Goal: Information Seeking & Learning: Learn about a topic

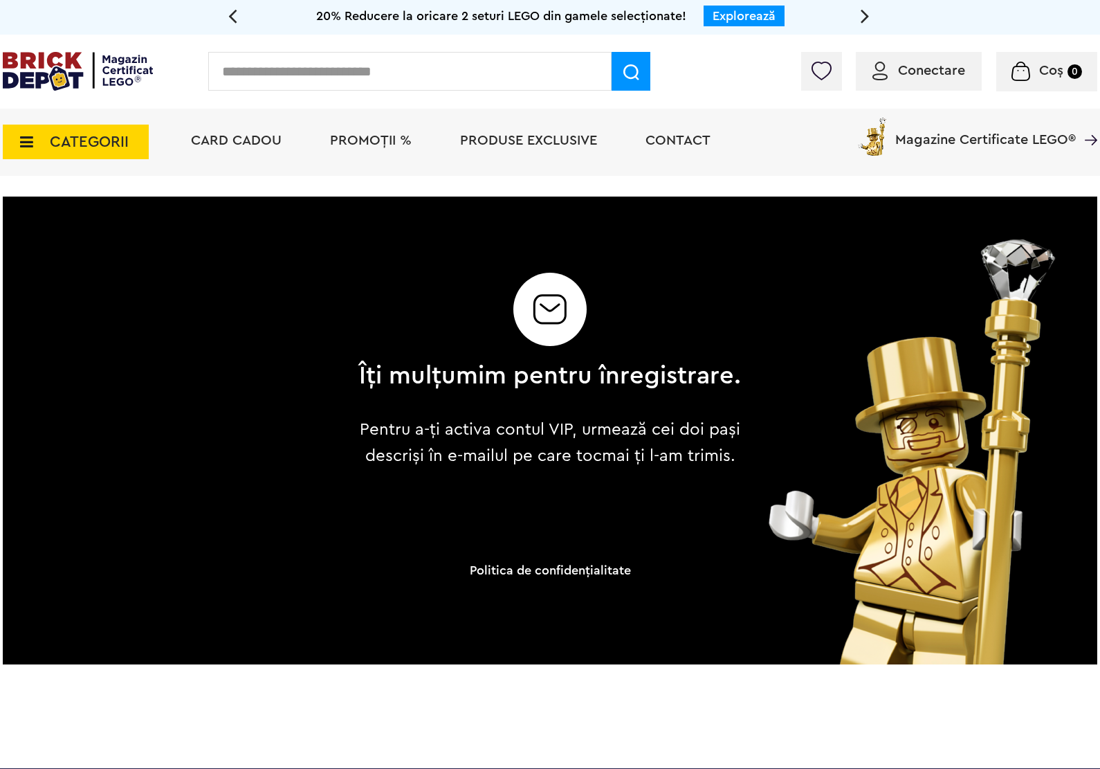
click at [319, 83] on input "text" at bounding box center [409, 71] width 403 height 39
type input "*****"
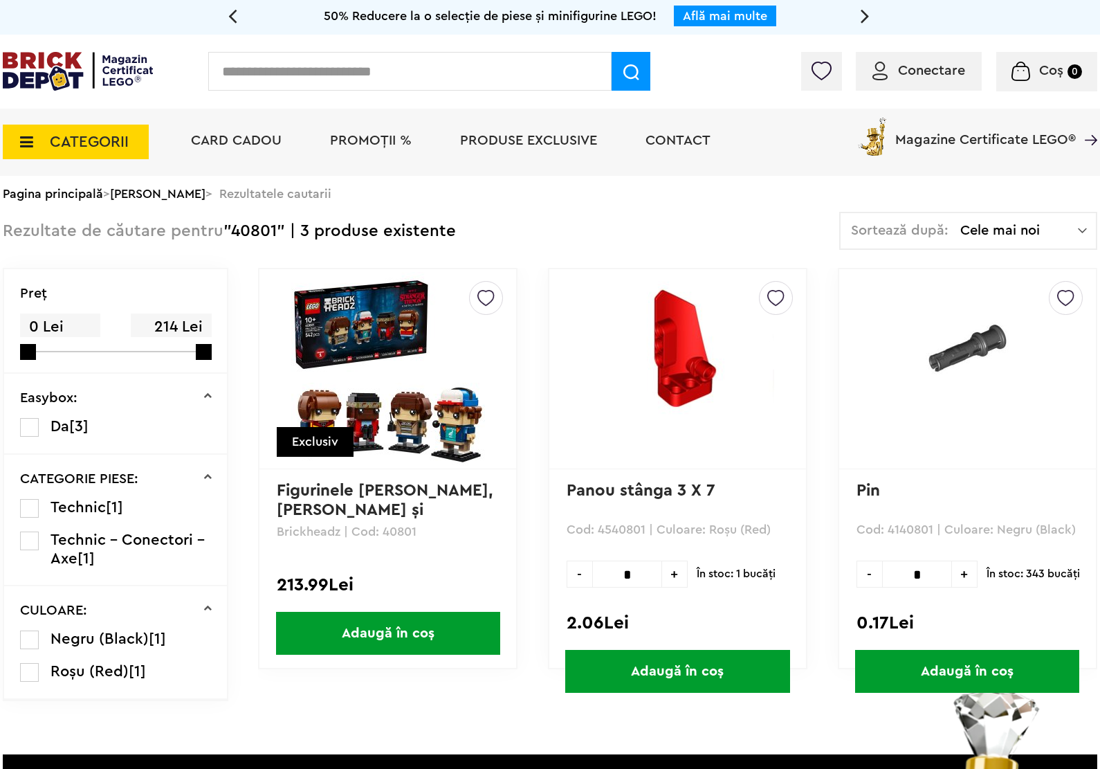
click at [393, 371] on img at bounding box center [388, 369] width 194 height 194
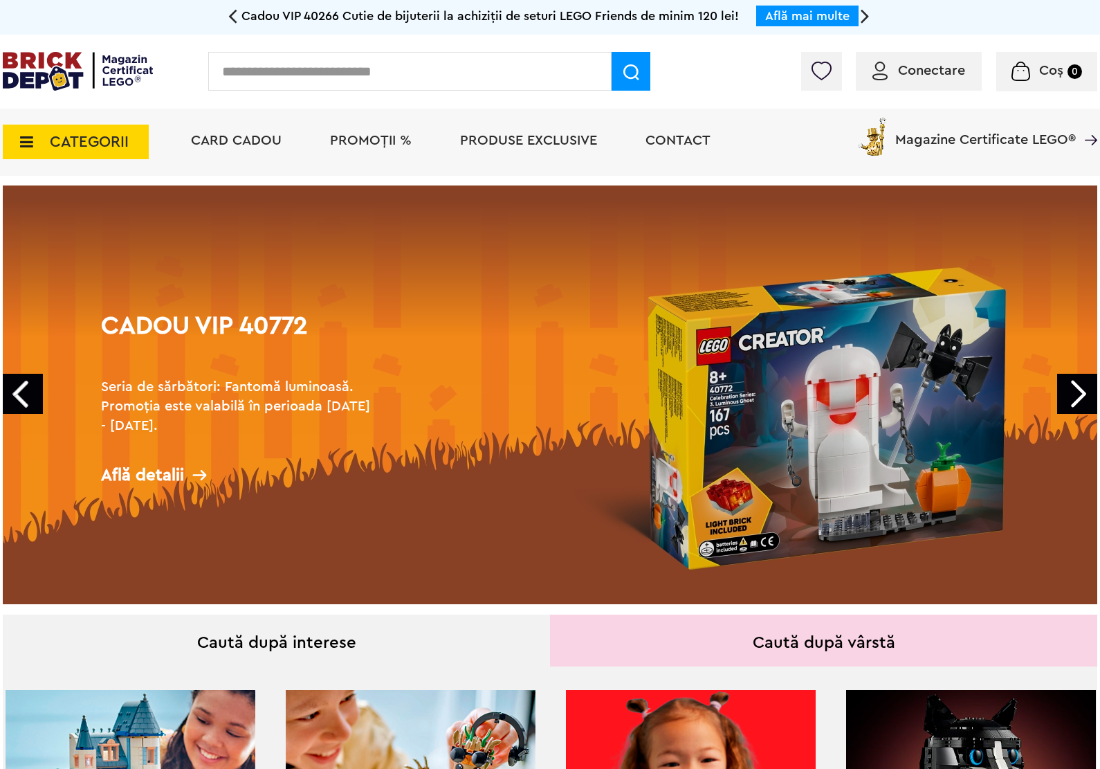
click at [306, 77] on input "text" at bounding box center [409, 71] width 403 height 39
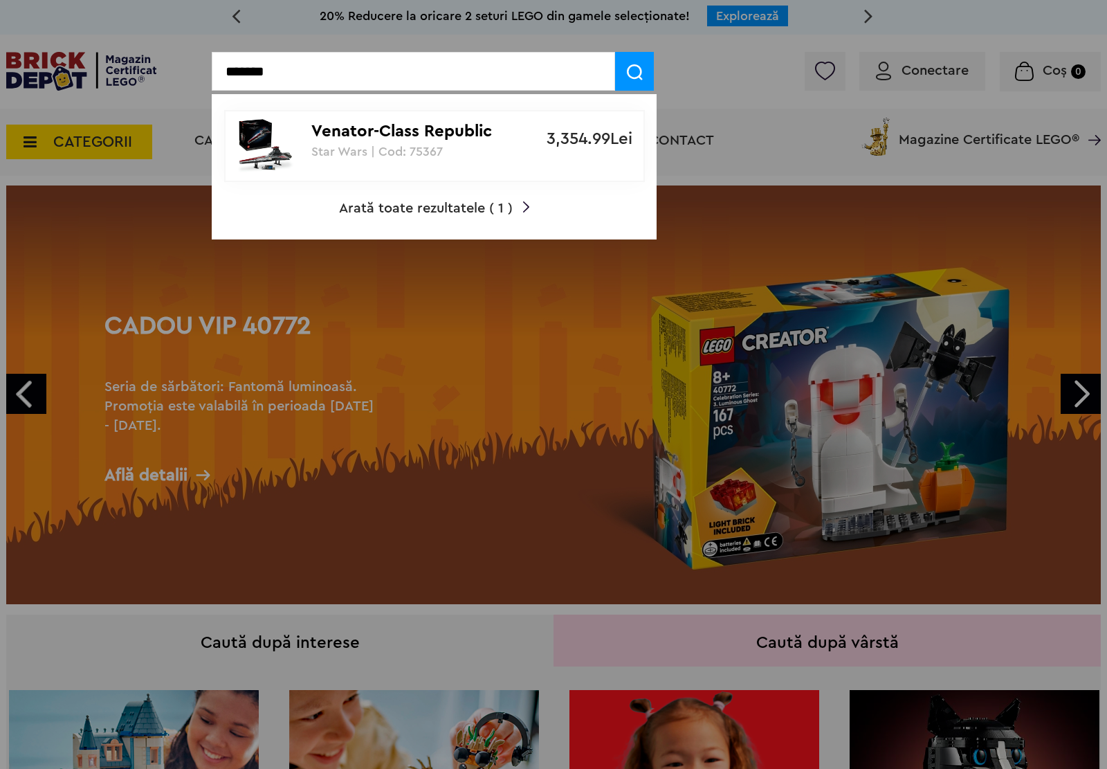
type input "*******"
click at [272, 146] on img at bounding box center [265, 145] width 55 height 55
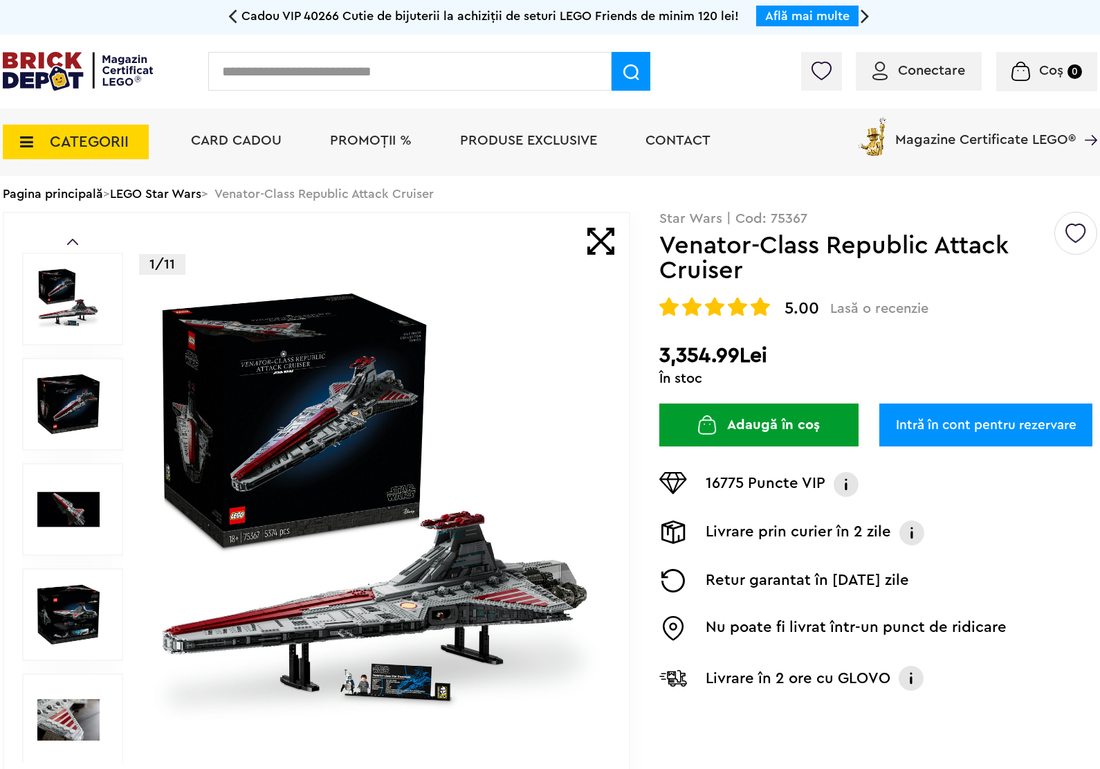
click at [374, 518] on img at bounding box center [377, 509] width 446 height 446
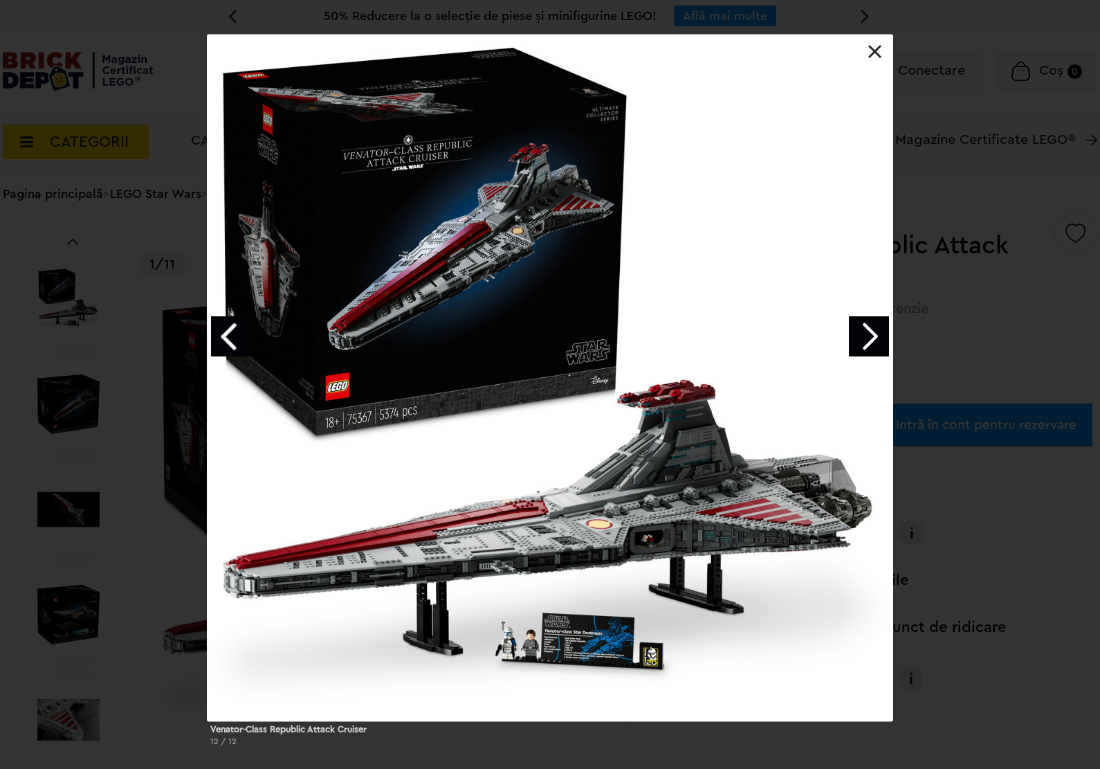
click at [876, 56] on link at bounding box center [875, 52] width 14 height 14
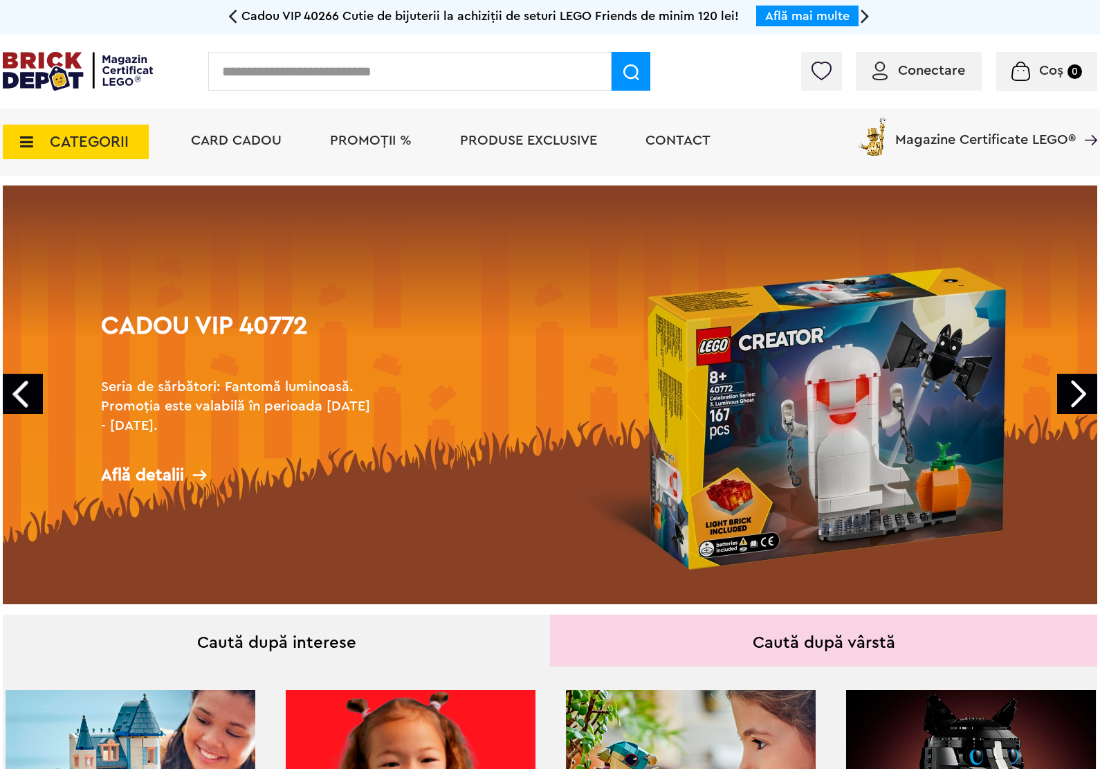
drag, startPoint x: 1, startPoint y: 140, endPoint x: 15, endPoint y: 146, distance: 14.5
click at [3, 140] on div "CATEGORII Jucării LEGO Card Cadou LEGO Animal Crossing Architecture Art Bluey B…" at bounding box center [550, 142] width 1100 height 67
click at [18, 146] on icon at bounding box center [22, 141] width 21 height 15
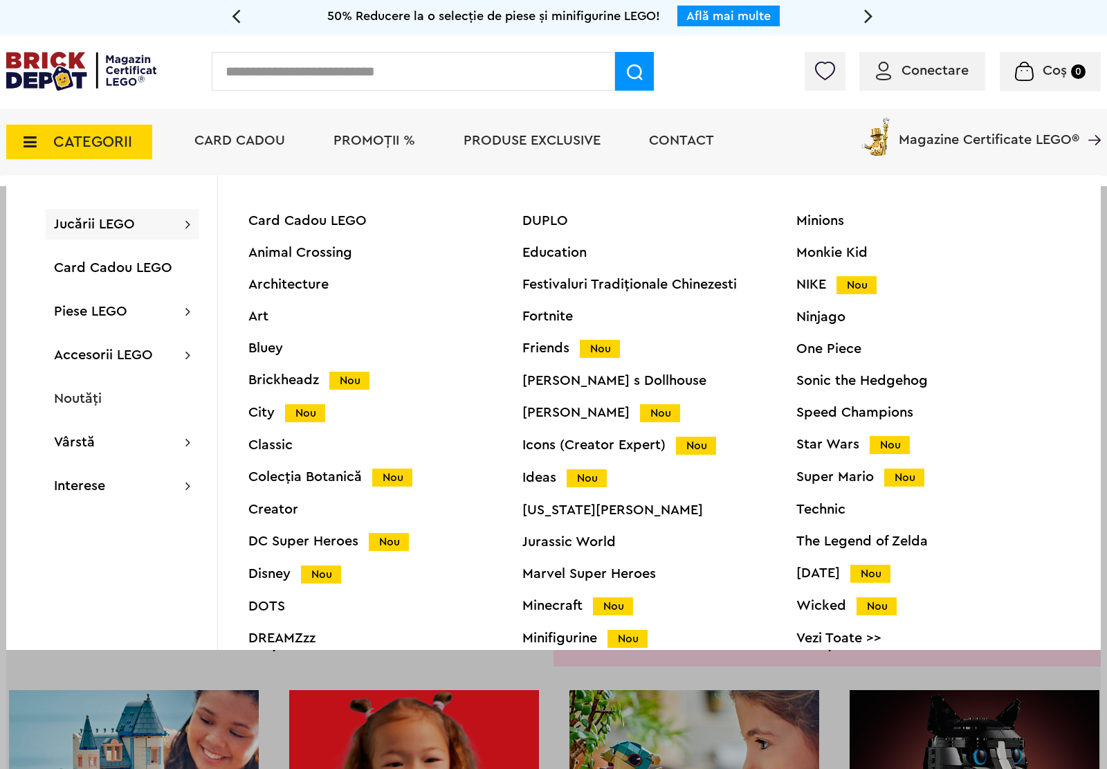
click at [833, 447] on div "Star Wars Nou" at bounding box center [934, 444] width 274 height 15
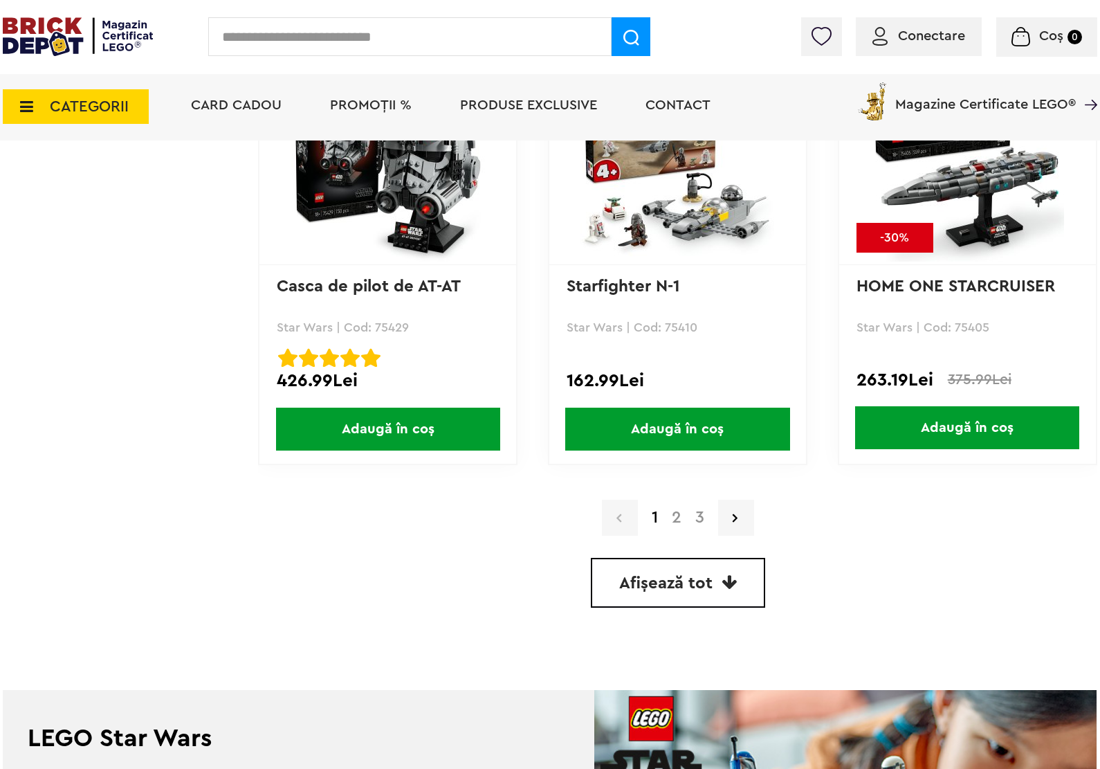
scroll to position [3893, 0]
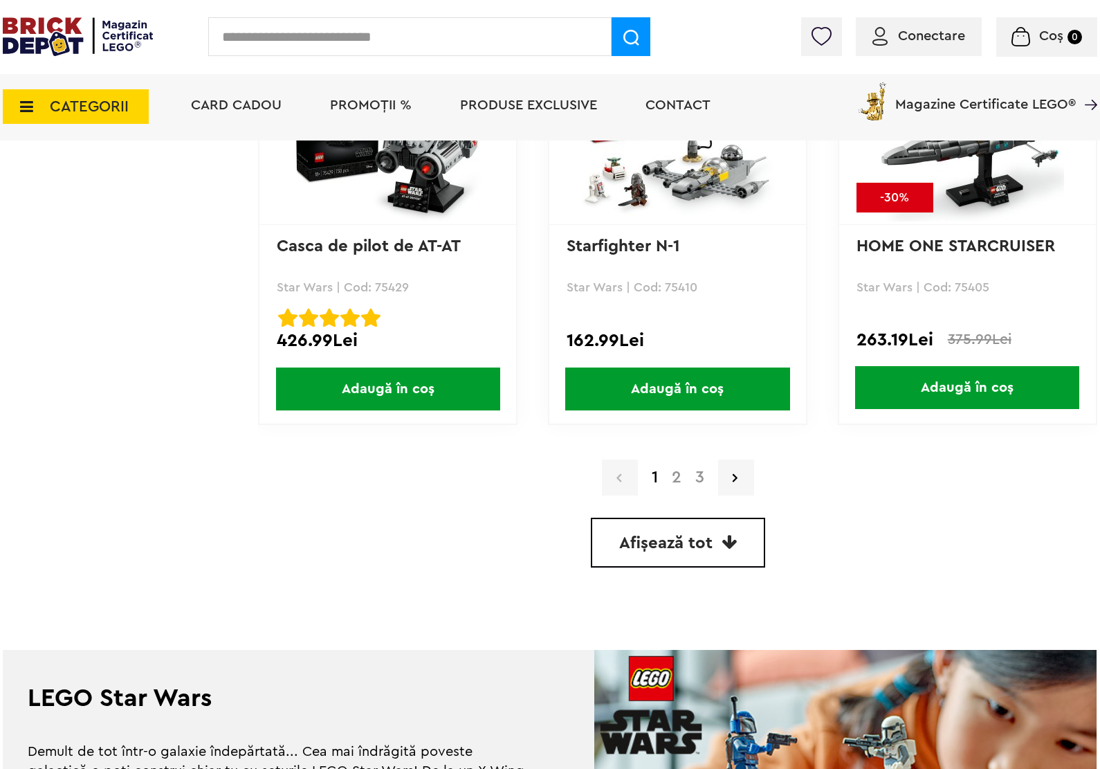
click at [678, 469] on link "2" at bounding box center [677, 477] width 24 height 17
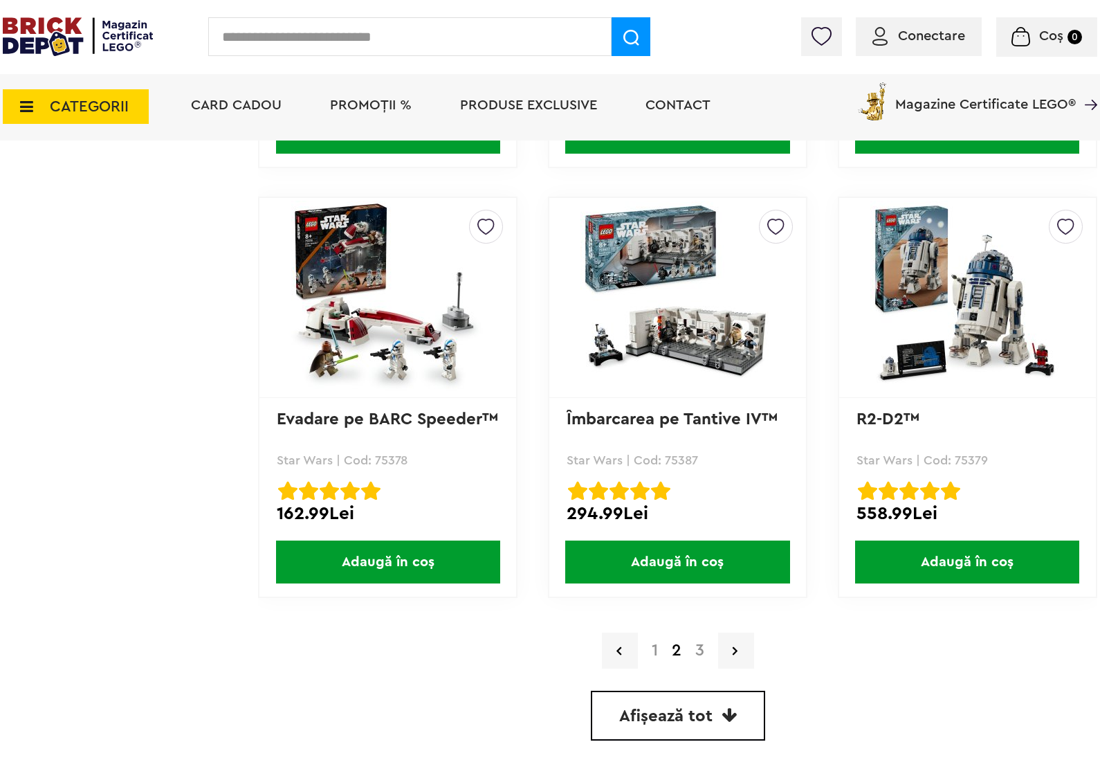
scroll to position [3806, 0]
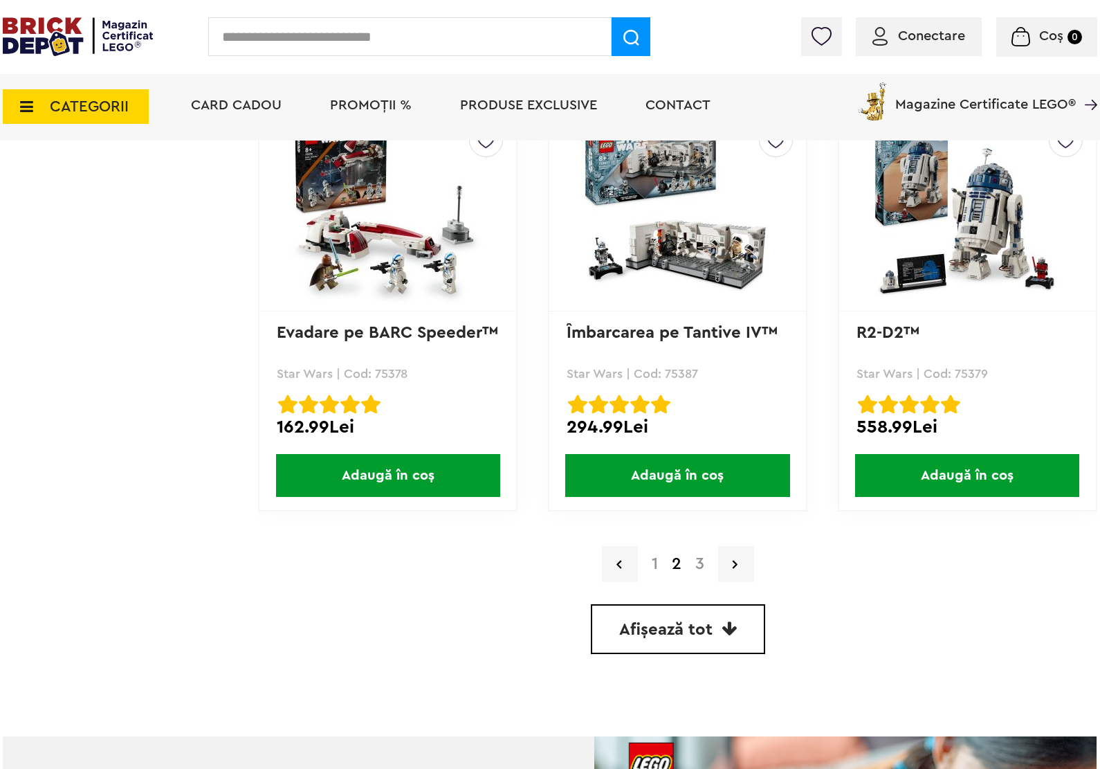
click at [701, 556] on link "3" at bounding box center [700, 564] width 23 height 17
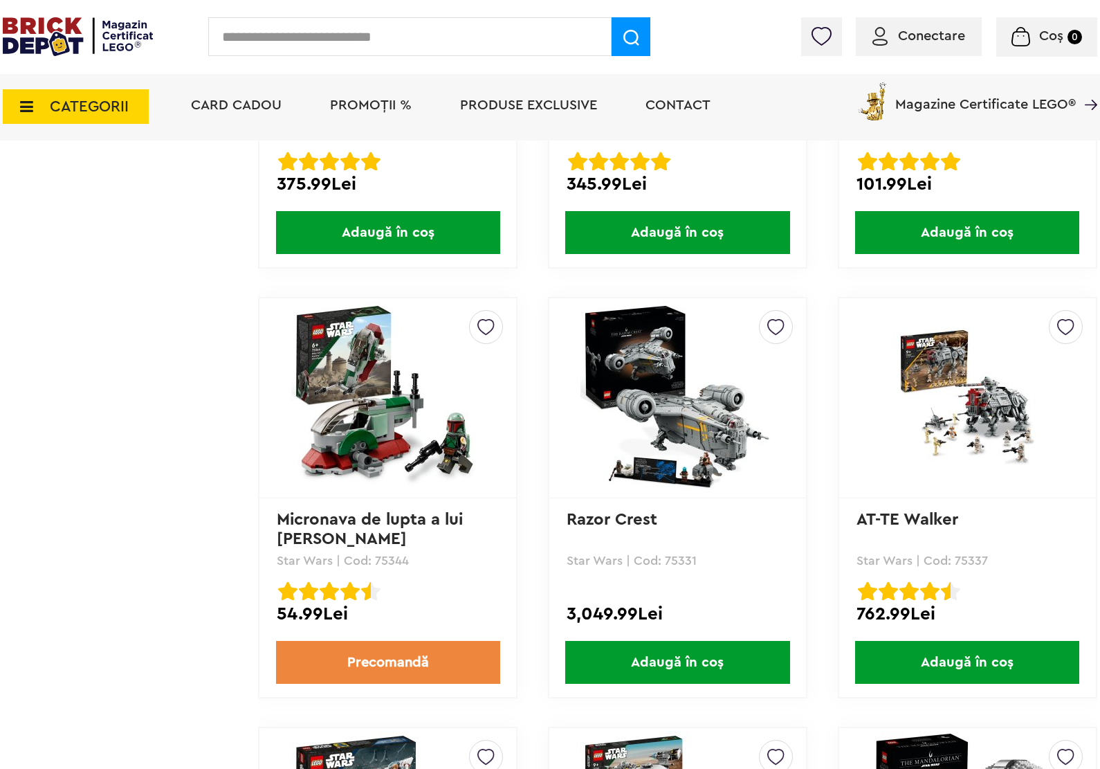
scroll to position [2768, 0]
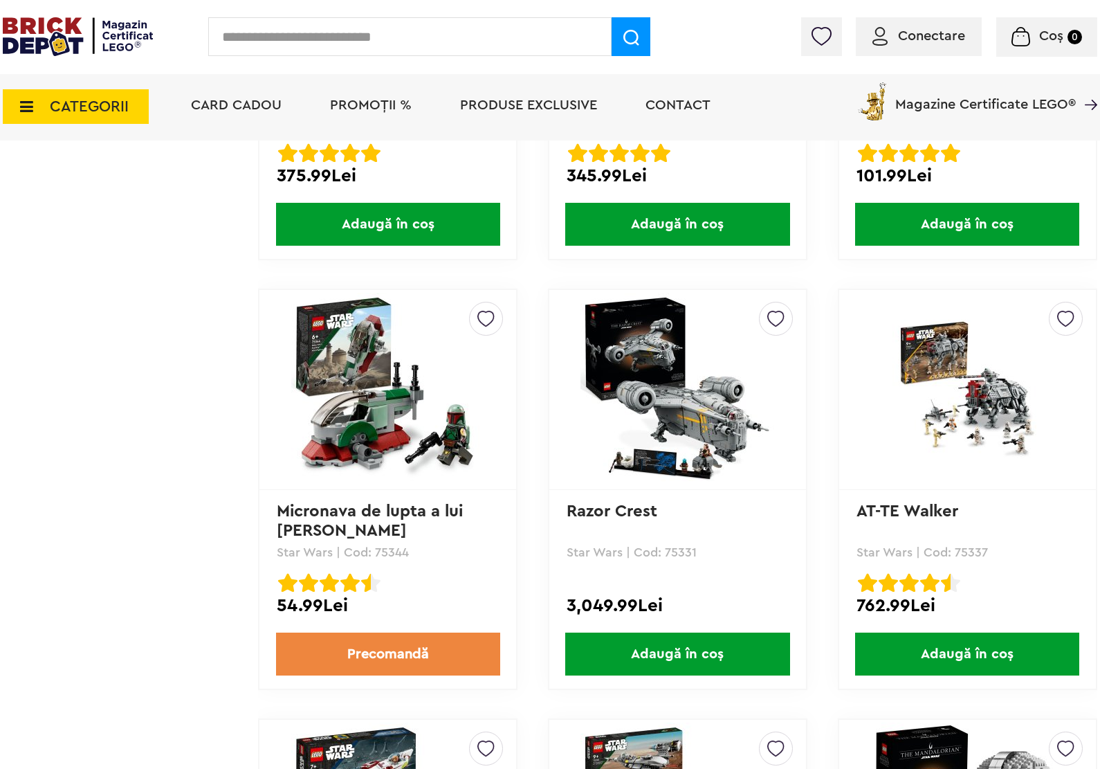
click at [678, 400] on img at bounding box center [678, 390] width 194 height 194
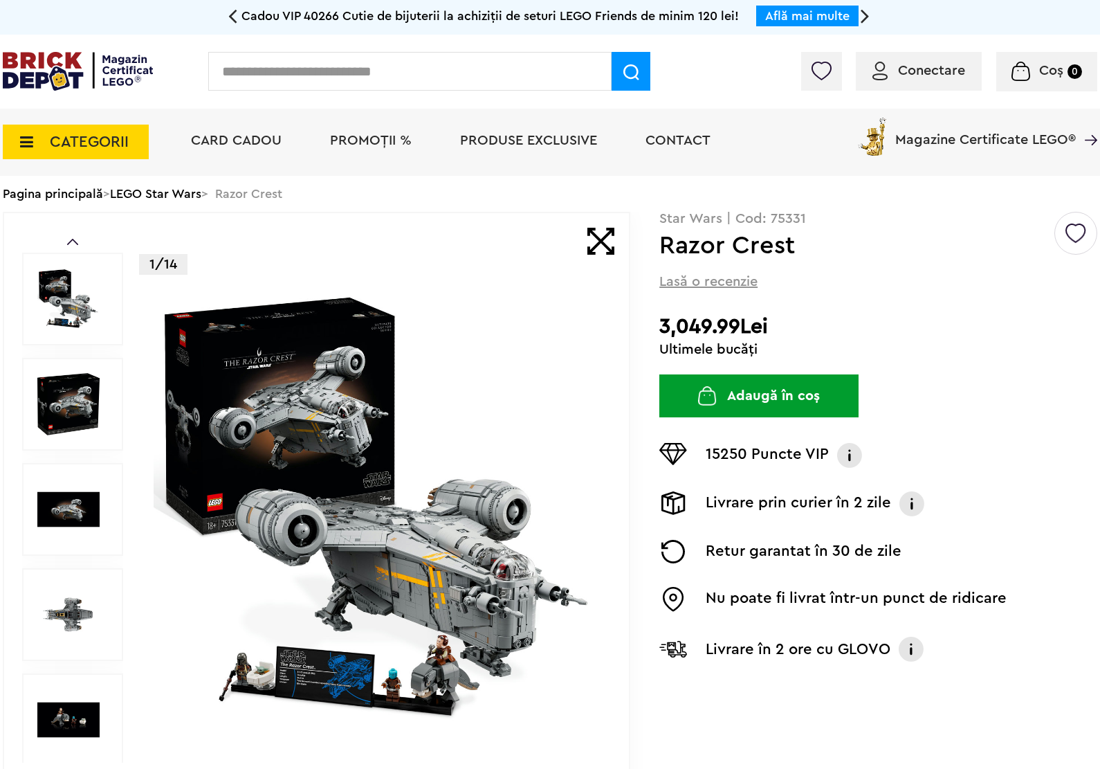
drag, startPoint x: 300, startPoint y: 443, endPoint x: 308, endPoint y: 502, distance: 60.1
click at [300, 444] on img at bounding box center [377, 509] width 446 height 446
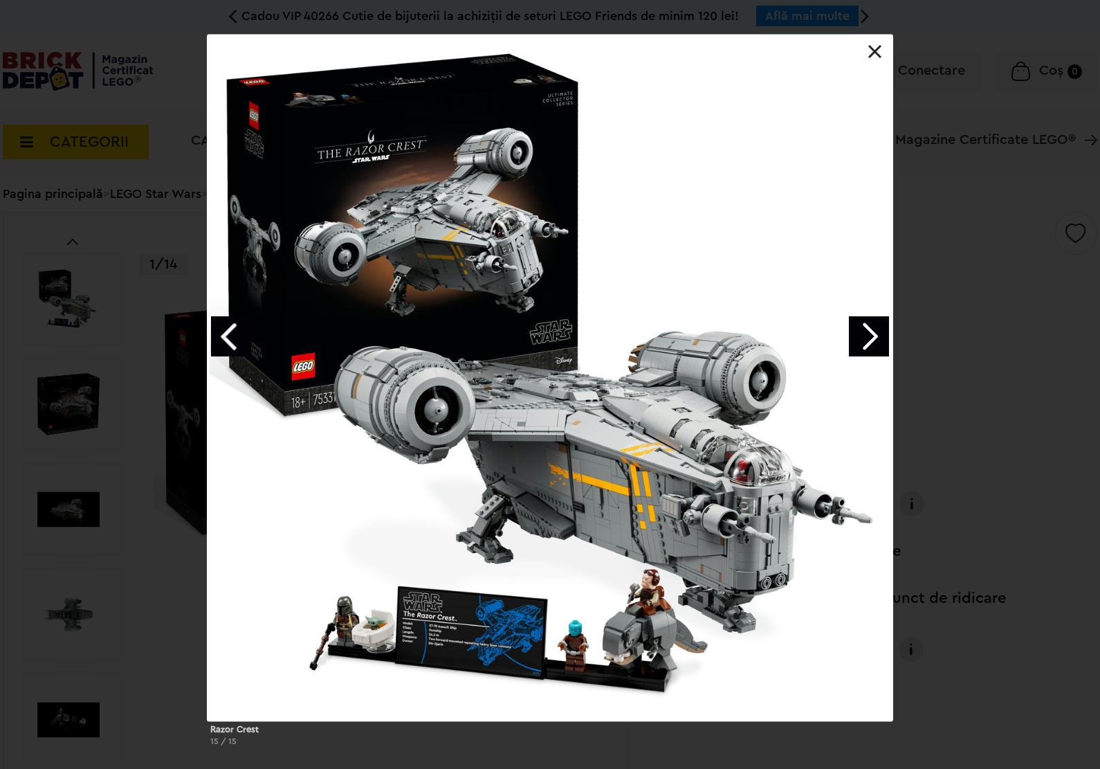
click at [889, 53] on div at bounding box center [550, 378] width 685 height 686
click at [870, 55] on link at bounding box center [875, 52] width 14 height 14
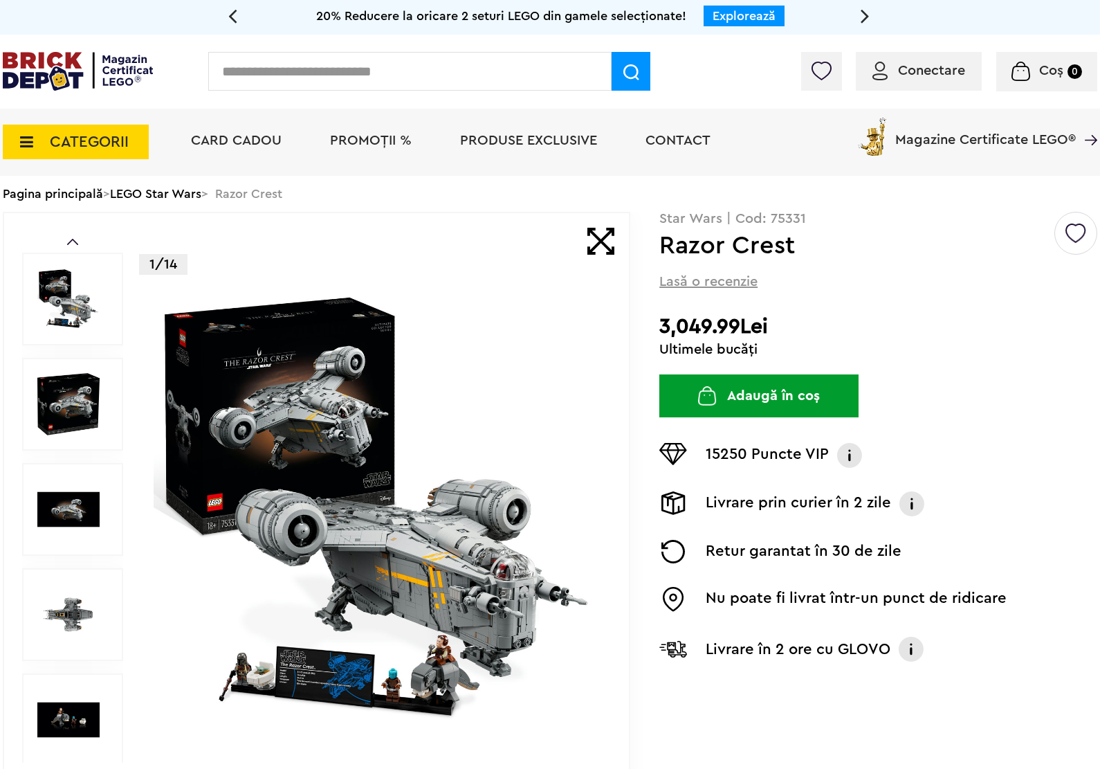
click at [271, 464] on img at bounding box center [377, 509] width 446 height 446
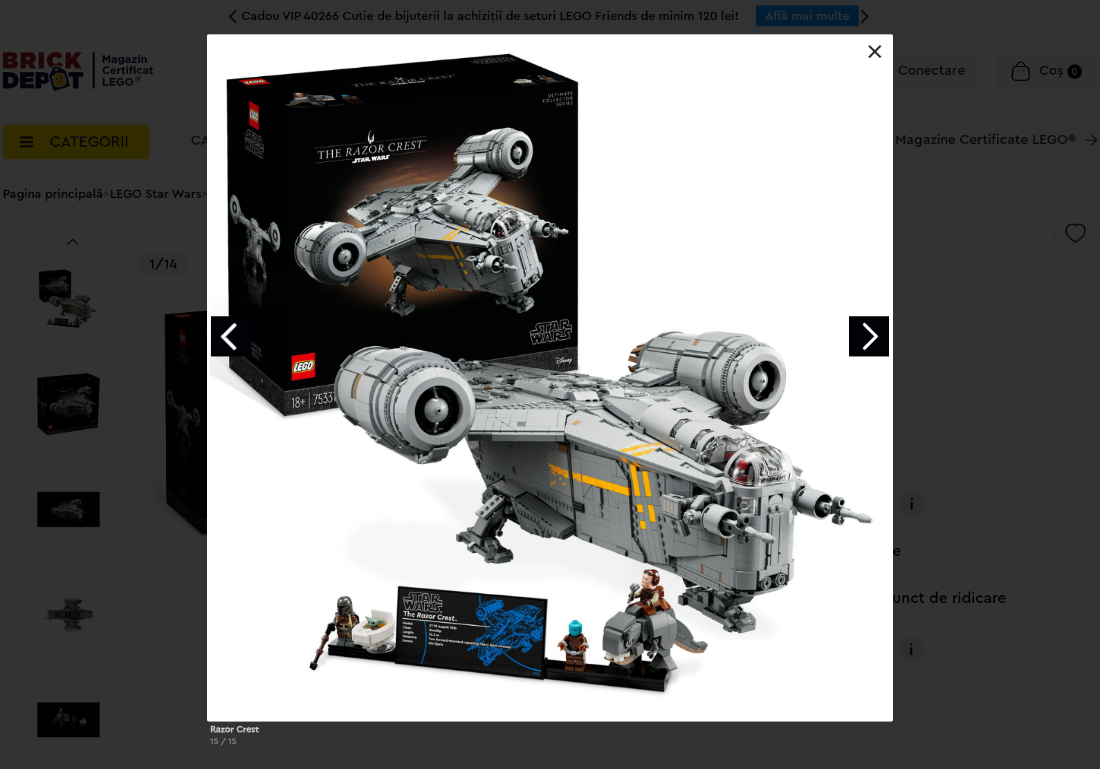
click at [876, 54] on link at bounding box center [875, 52] width 14 height 14
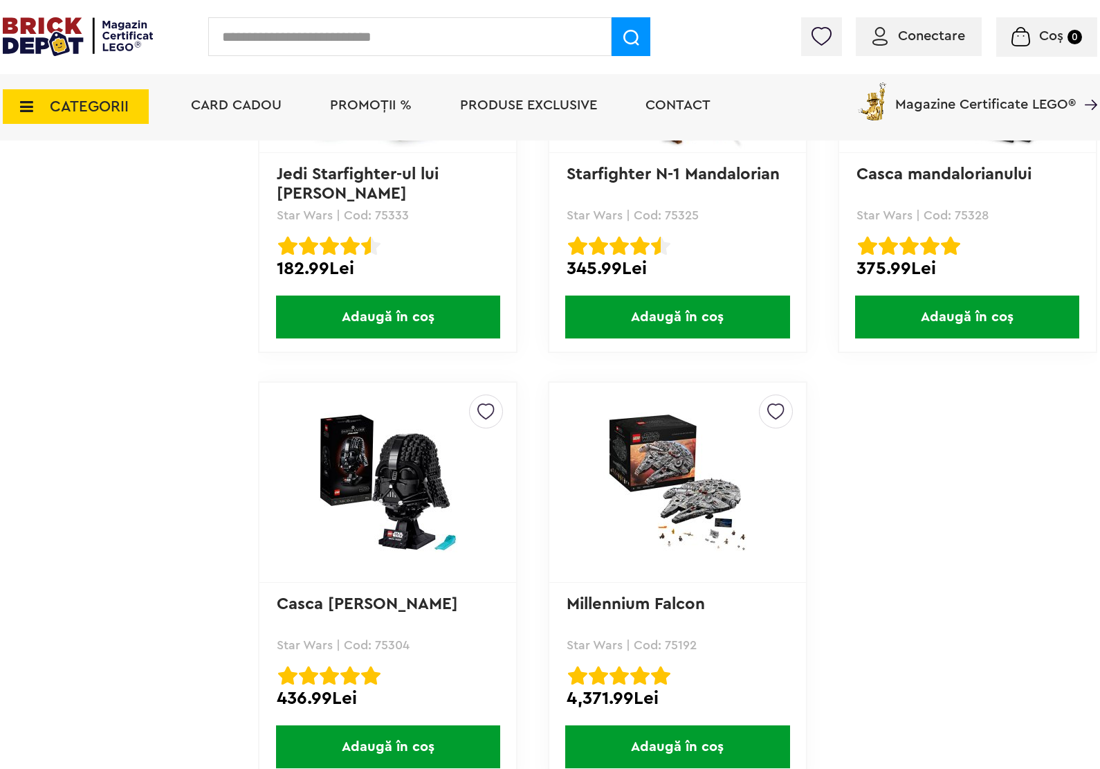
scroll to position [3547, 0]
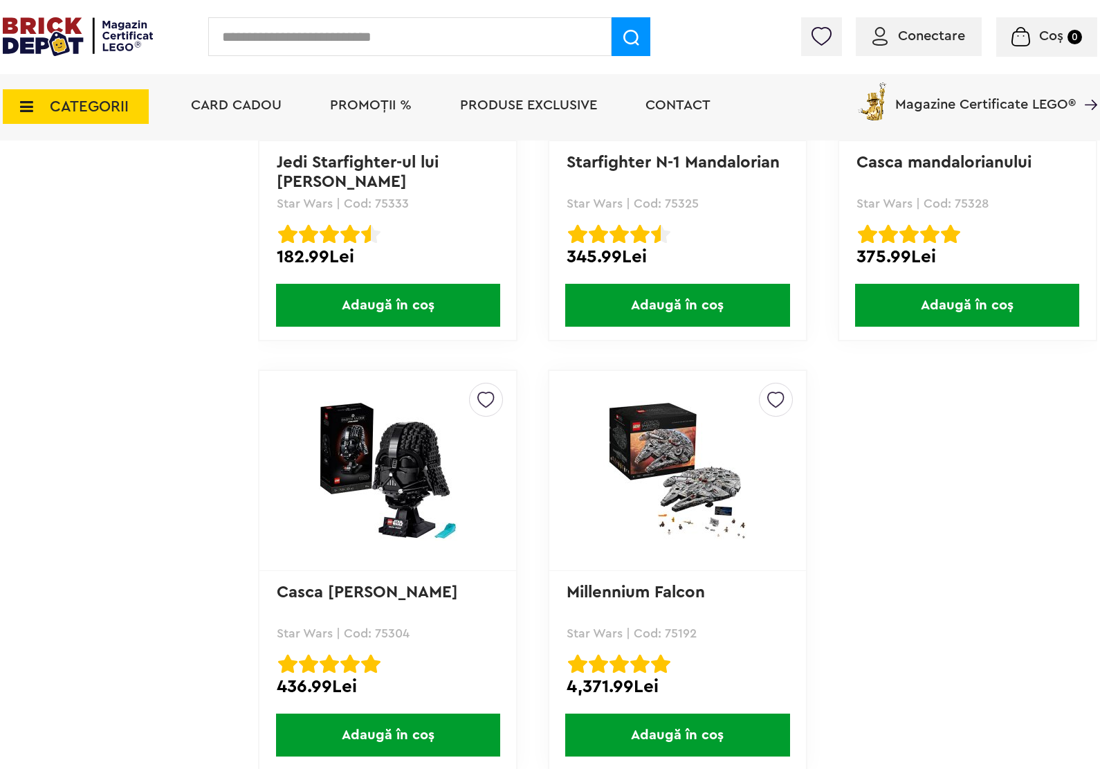
click at [687, 482] on img at bounding box center [678, 471] width 194 height 140
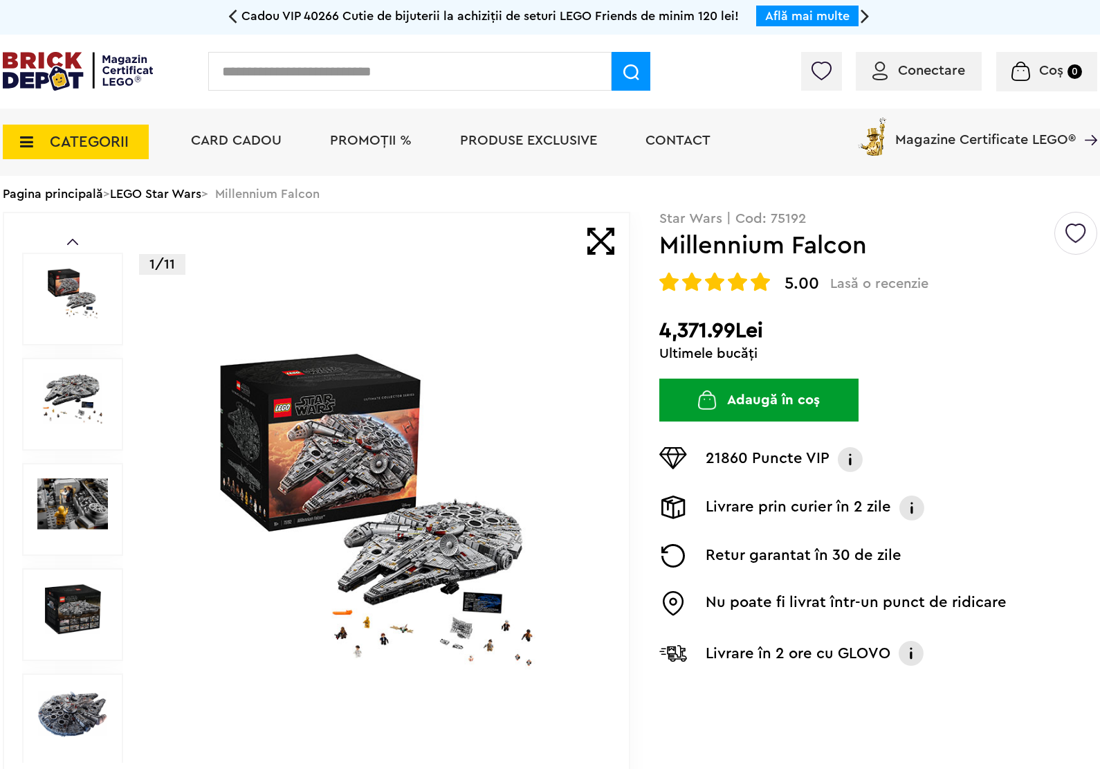
click at [379, 493] on img at bounding box center [377, 510] width 446 height 322
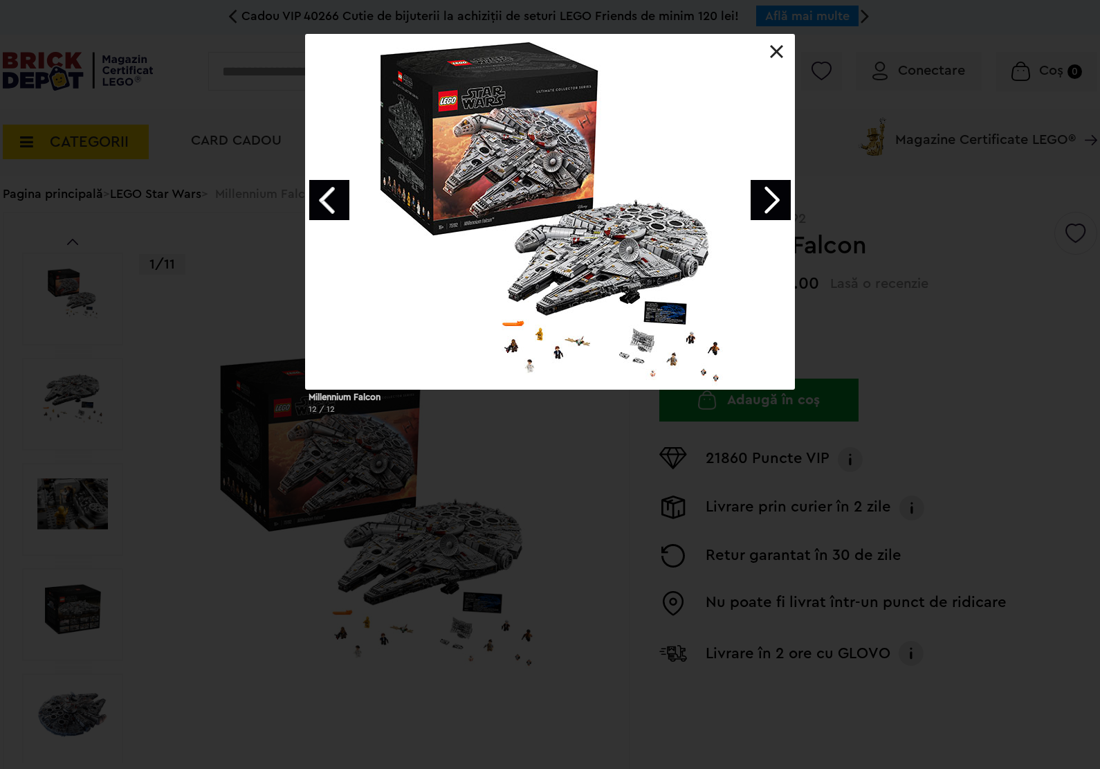
click at [772, 53] on link at bounding box center [777, 52] width 14 height 14
